Goal: Transaction & Acquisition: Purchase product/service

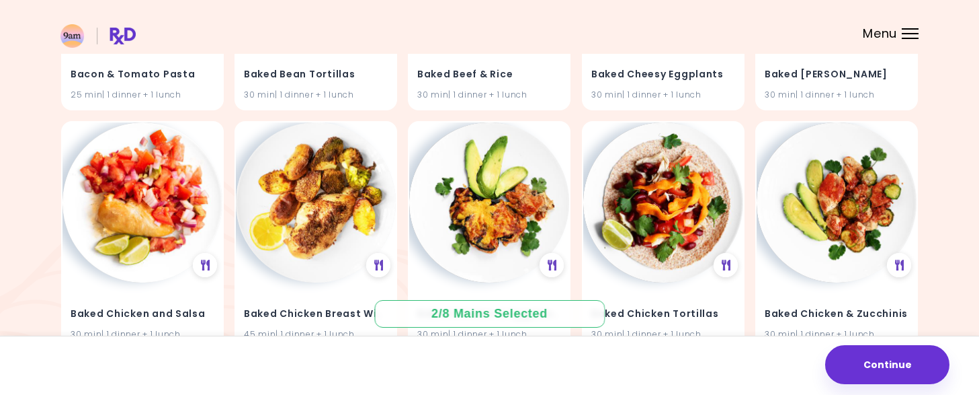
scroll to position [1882, 0]
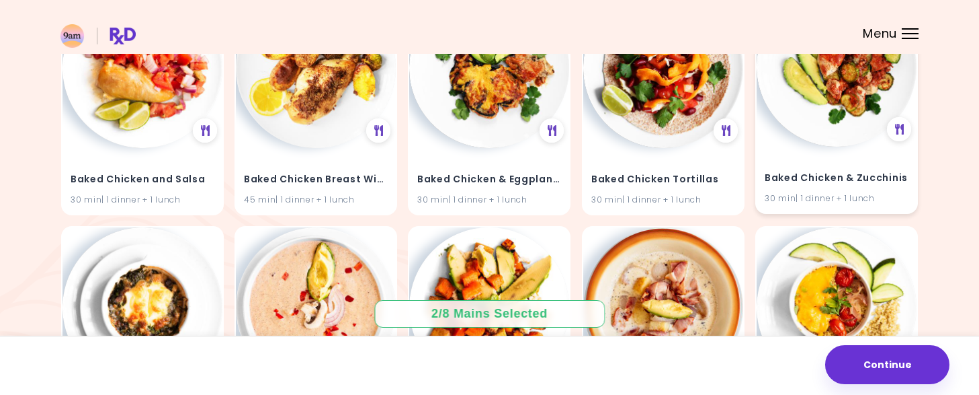
click at [825, 120] on img at bounding box center [837, 67] width 160 height 160
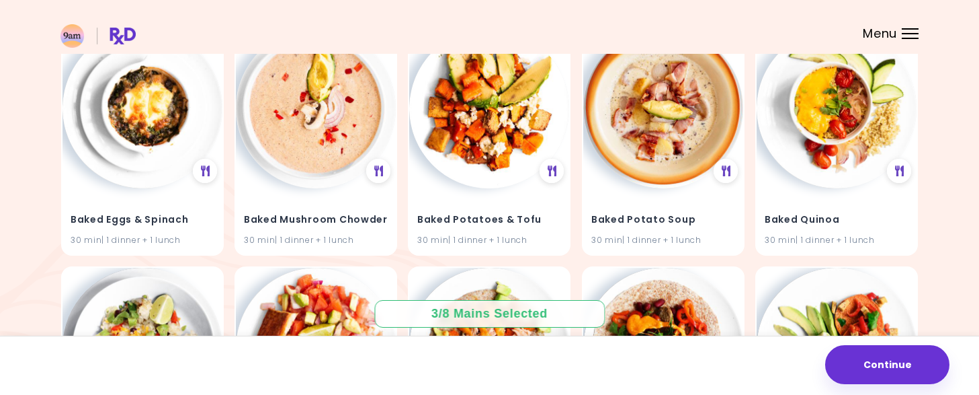
scroll to position [2084, 0]
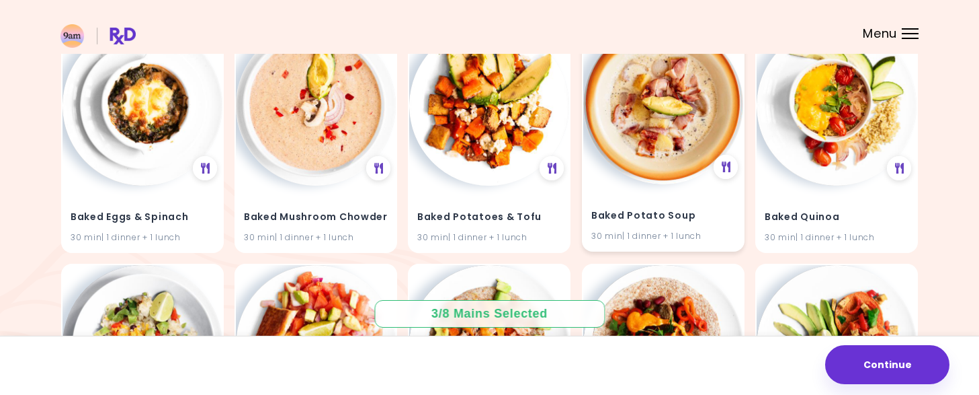
click at [613, 130] on img at bounding box center [663, 104] width 160 height 160
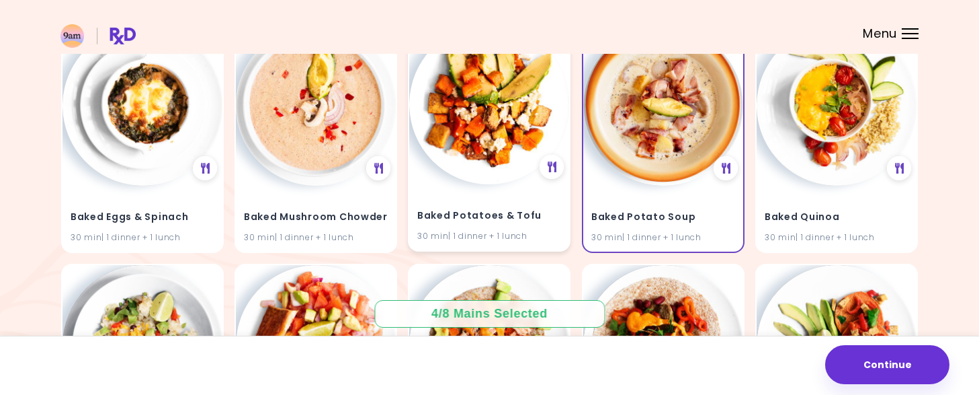
click at [501, 135] on img at bounding box center [489, 104] width 160 height 160
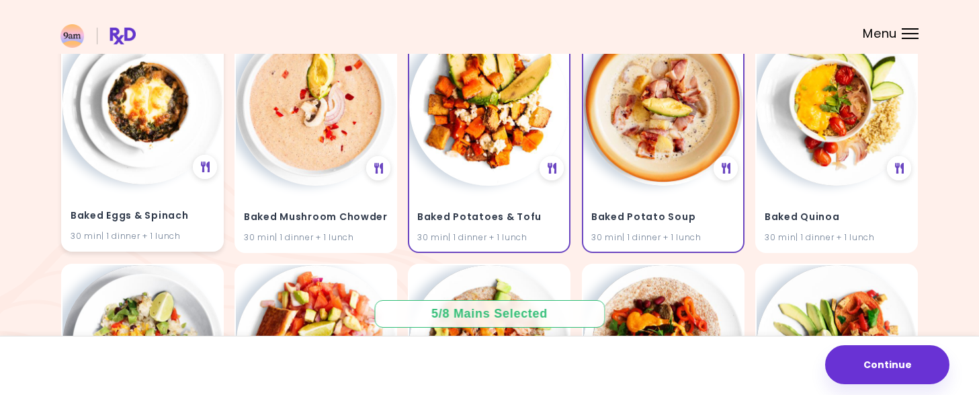
click at [128, 123] on img at bounding box center [143, 104] width 160 height 160
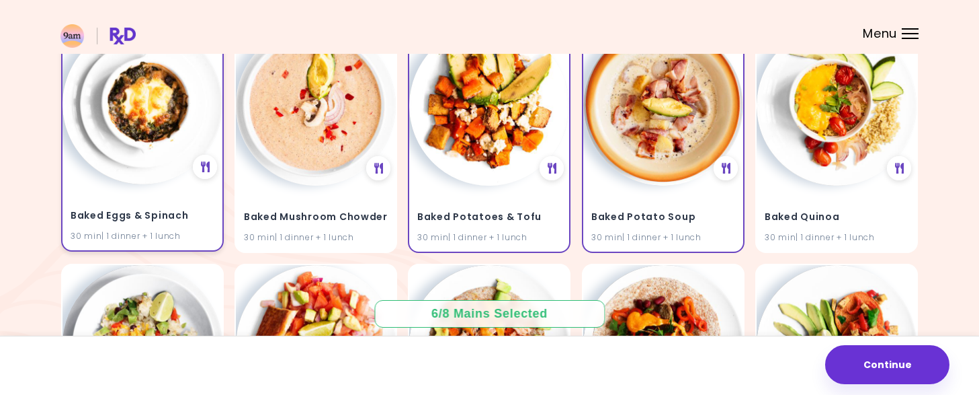
click at [137, 125] on img at bounding box center [143, 104] width 160 height 160
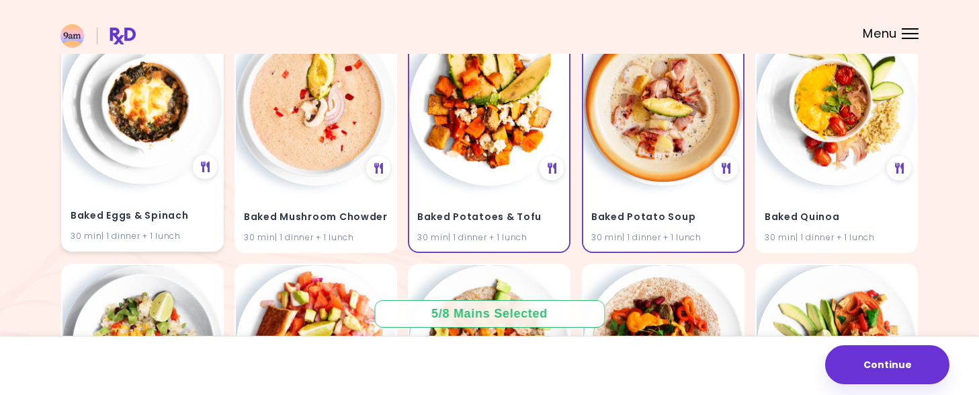
click at [139, 126] on img at bounding box center [143, 104] width 160 height 160
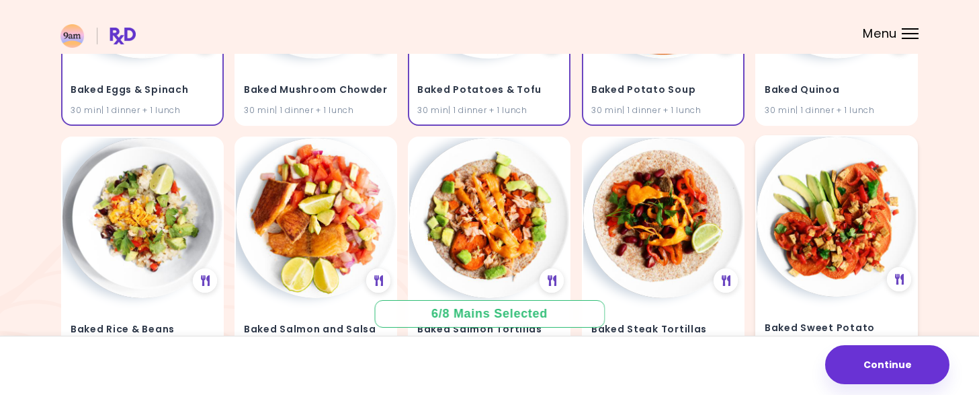
scroll to position [2218, 0]
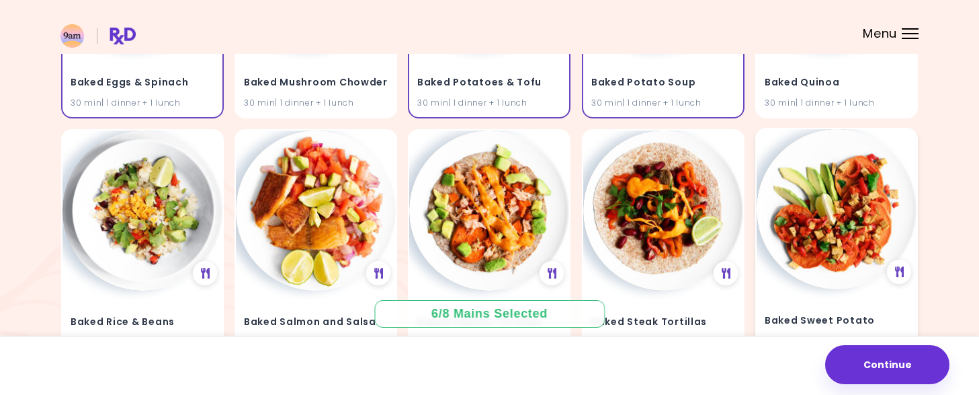
click at [850, 230] on img at bounding box center [837, 209] width 160 height 160
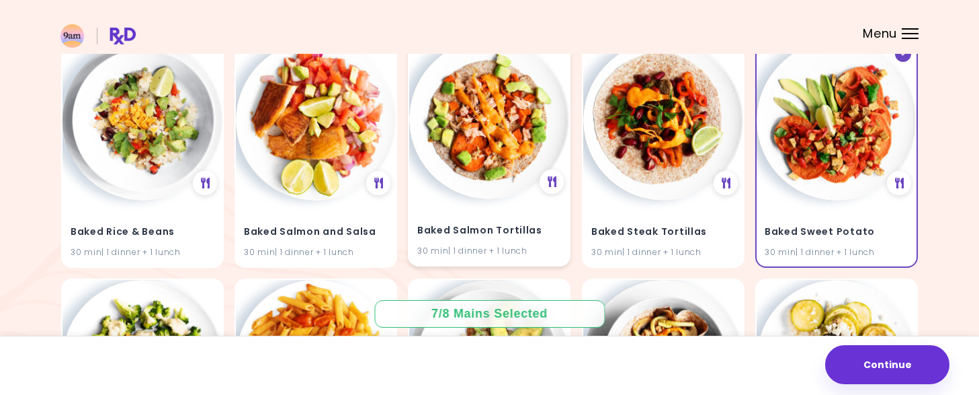
scroll to position [2285, 0]
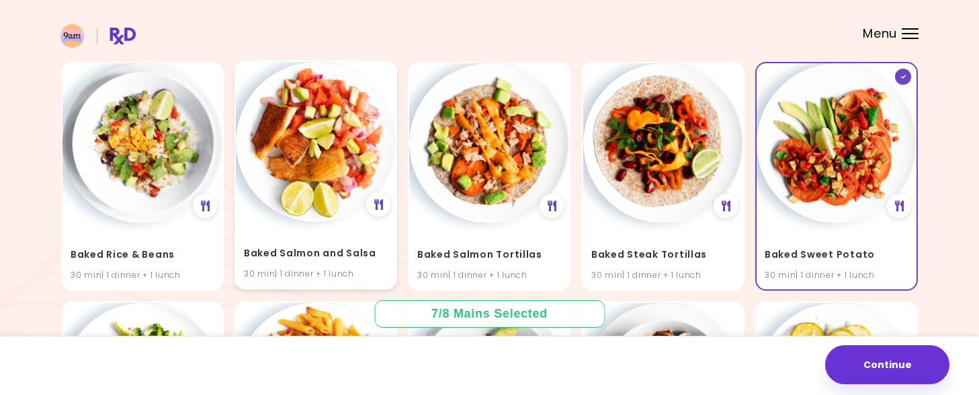
click at [285, 167] on img at bounding box center [316, 142] width 160 height 160
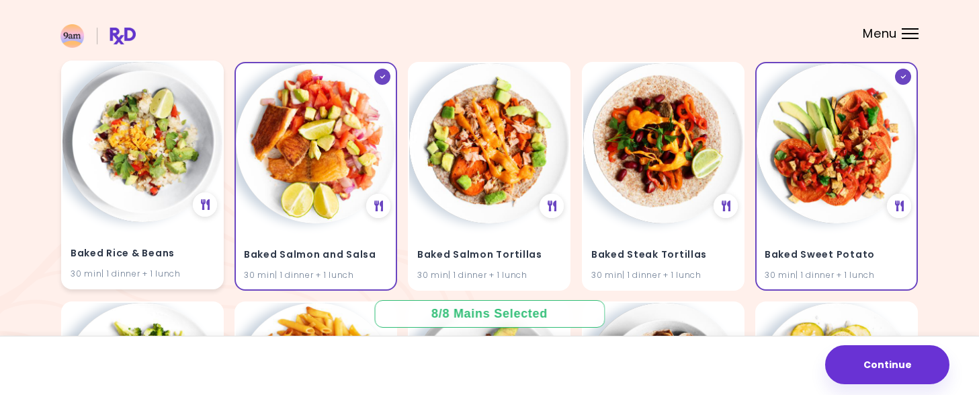
click at [161, 179] on img at bounding box center [143, 142] width 160 height 160
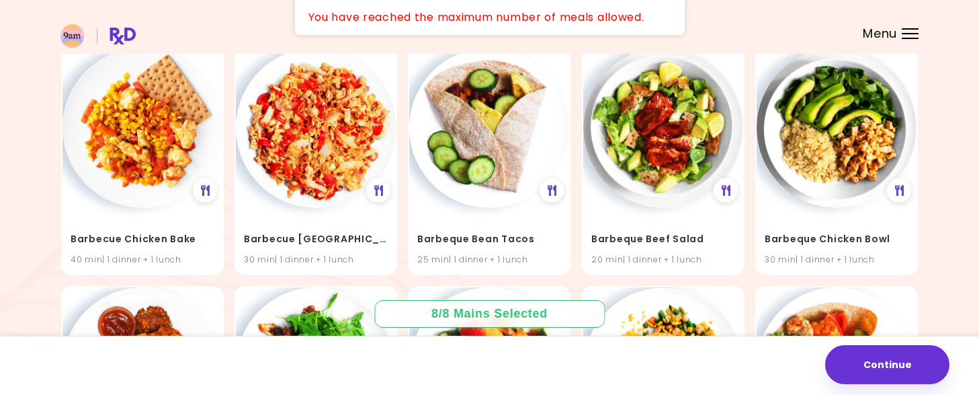
scroll to position [3025, 0]
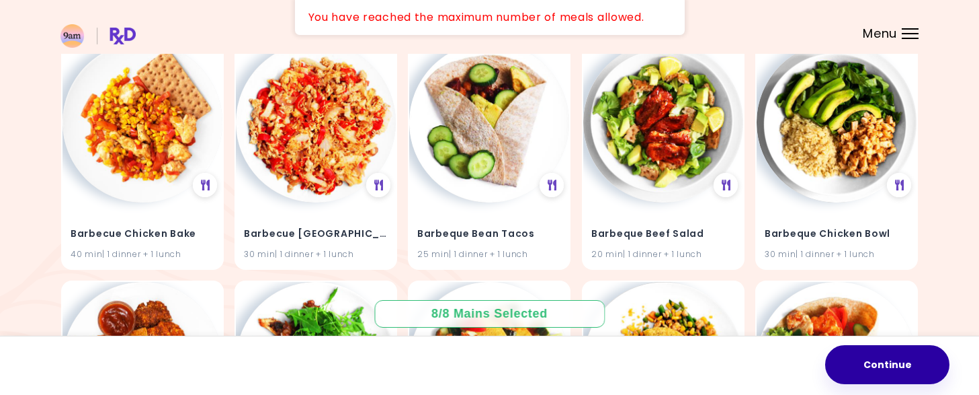
click at [887, 360] on button "Continue" at bounding box center [887, 364] width 124 height 39
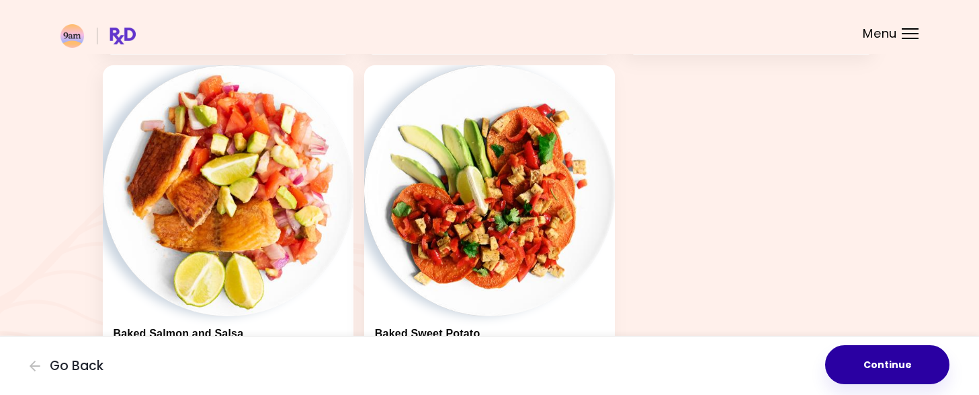
scroll to position [739, 0]
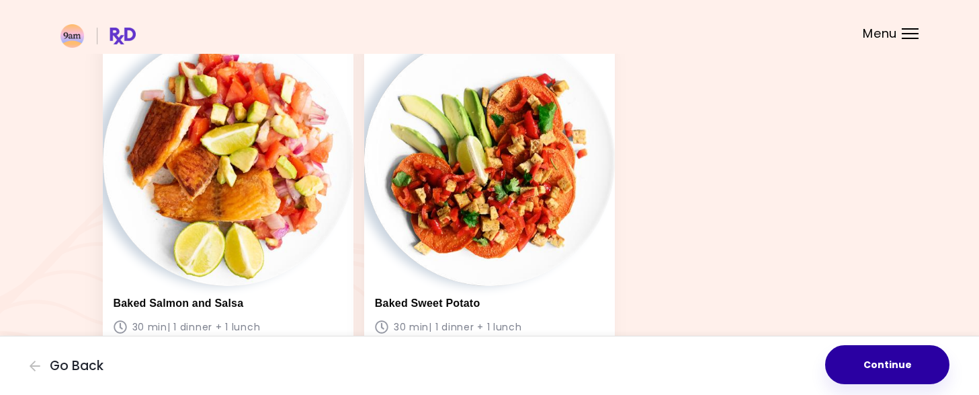
click at [899, 362] on button "Continue" at bounding box center [887, 364] width 124 height 39
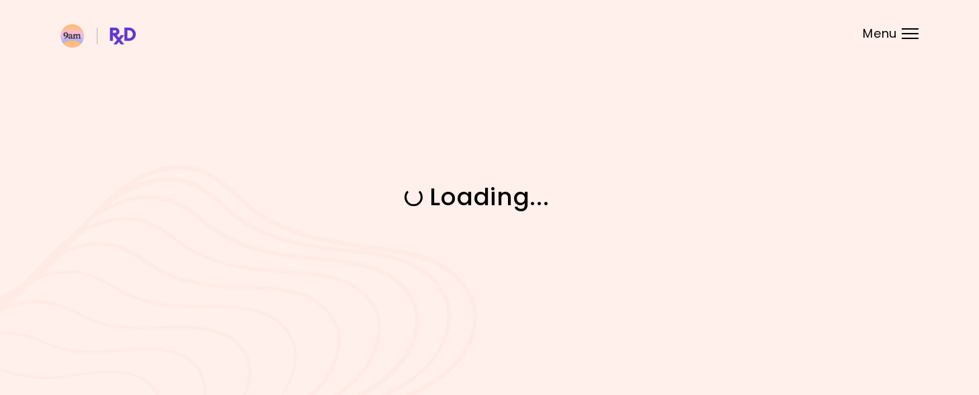
scroll to position [0, 0]
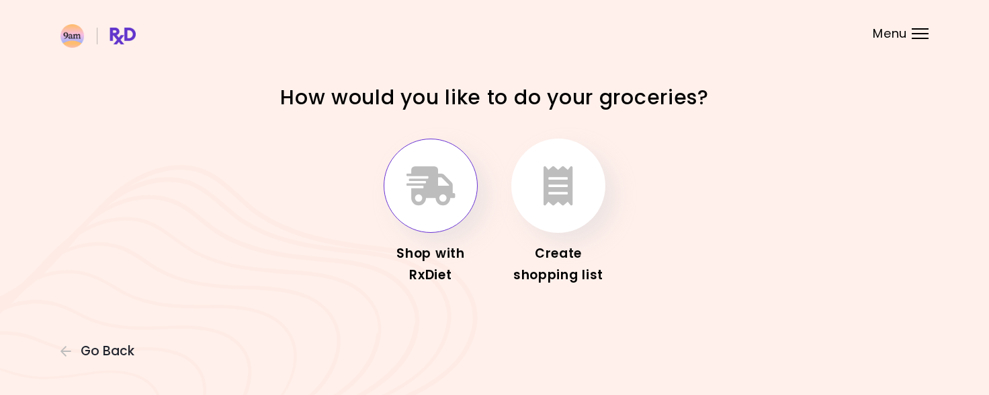
click at [423, 206] on button "button" at bounding box center [431, 185] width 94 height 94
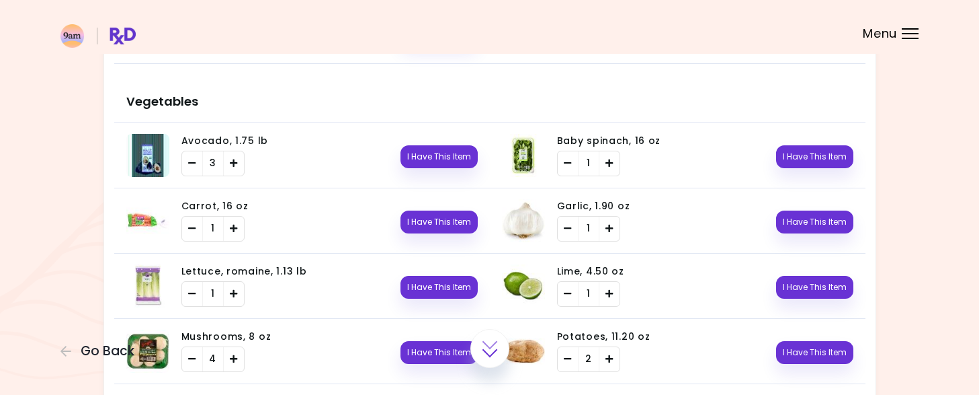
scroll to position [269, 0]
